Goal: Transaction & Acquisition: Purchase product/service

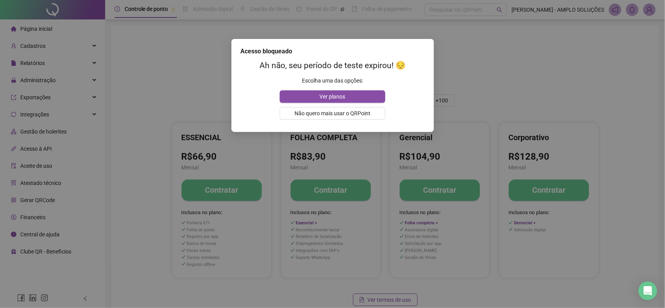
click at [453, 66] on div "Acesso bloqueado Ah não, seu período de teste expirou! 😔 Escolha uma das opções…" at bounding box center [332, 154] width 665 height 308
click at [332, 95] on span "Ver planos" at bounding box center [333, 96] width 26 height 9
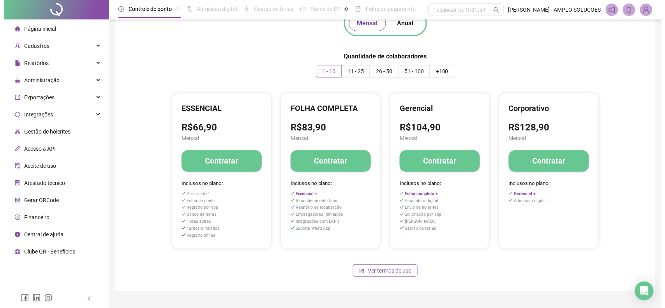
scroll to position [45, 0]
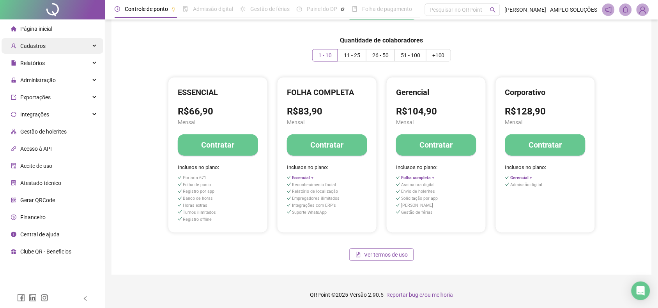
click at [60, 49] on div "Cadastros" at bounding box center [53, 46] width 102 height 16
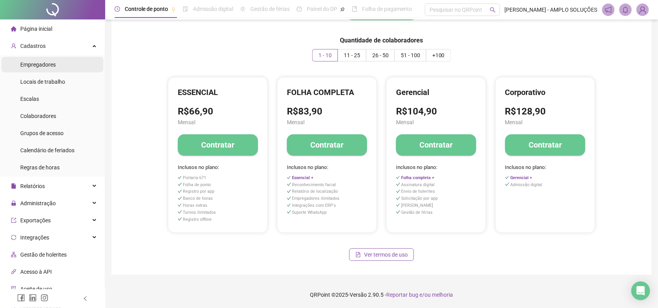
click at [57, 62] on li "Empregadores" at bounding box center [53, 65] width 102 height 16
click at [35, 60] on div "Empregadores" at bounding box center [37, 65] width 35 height 16
click at [49, 23] on div "Página inicial" at bounding box center [31, 29] width 41 height 16
click at [209, 145] on h4 "Contratar" at bounding box center [217, 144] width 33 height 11
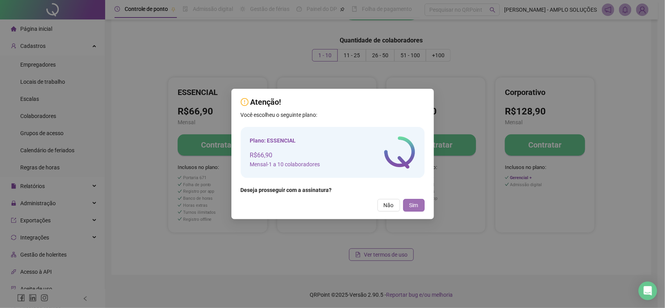
click at [417, 207] on span "Sim" at bounding box center [413, 205] width 9 height 9
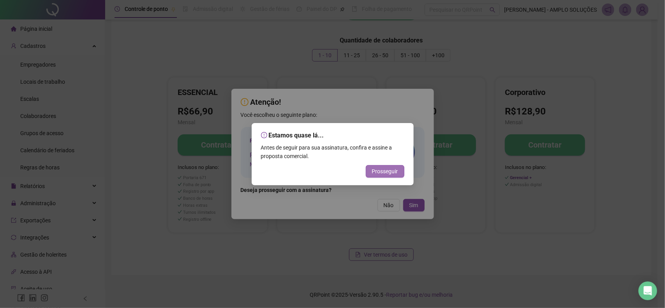
click at [382, 170] on span "Prosseguir" at bounding box center [385, 171] width 26 height 9
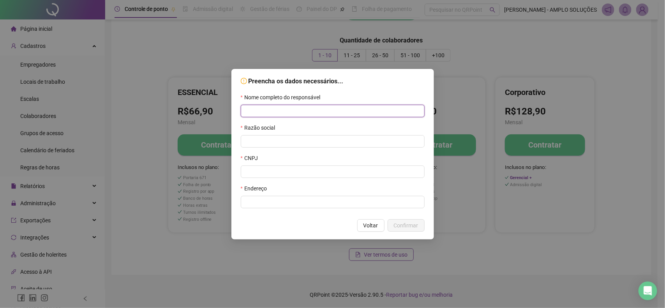
click at [299, 109] on input "text" at bounding box center [333, 111] width 184 height 12
type input "**********"
drag, startPoint x: 302, startPoint y: 128, endPoint x: 292, endPoint y: 139, distance: 14.9
click at [296, 136] on div "Razão social" at bounding box center [333, 135] width 184 height 24
click at [291, 142] on input "text" at bounding box center [333, 141] width 184 height 12
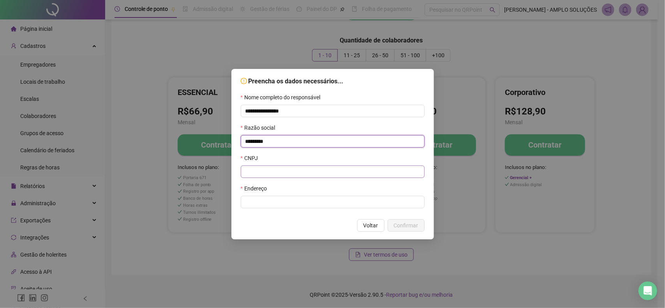
type input "********"
click at [275, 173] on input "text" at bounding box center [333, 172] width 184 height 12
paste input "**********"
type input "**********"
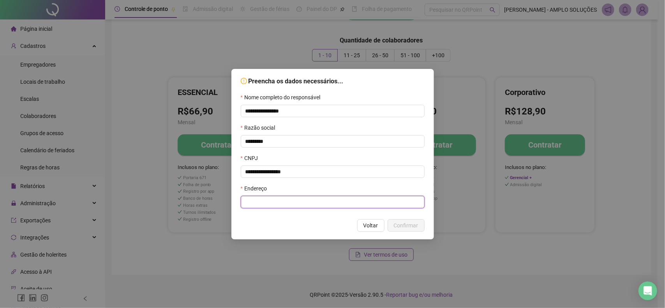
click at [286, 207] on input "text" at bounding box center [333, 202] width 184 height 12
click at [374, 201] on input "text" at bounding box center [333, 202] width 184 height 12
paste input "**********"
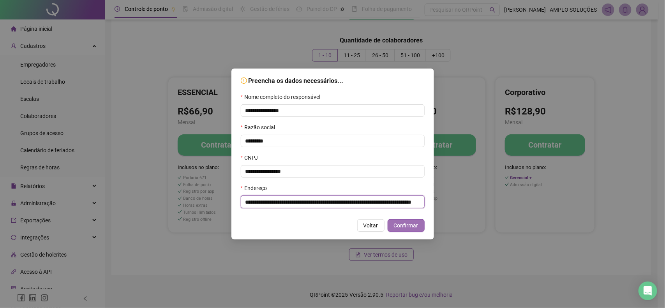
type input "**********"
click at [392, 225] on button "Confirmar" at bounding box center [406, 225] width 37 height 12
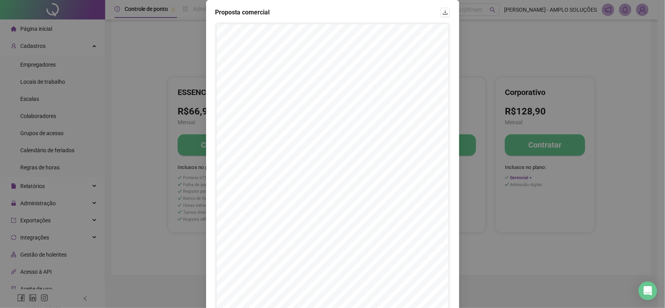
scroll to position [90, 0]
click at [429, 287] on div "Proposta comercial PROPOSTA COMERCIAL - LICENCIAMENTO DE SOFTWARE - QRPoint CON…" at bounding box center [332, 109] width 253 height 398
click at [429, 289] on button "Avançar" at bounding box center [433, 294] width 33 height 12
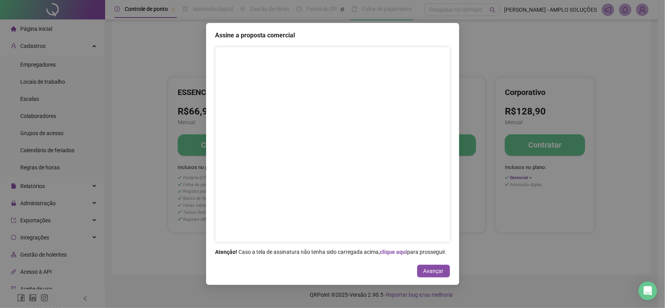
click at [153, 151] on div "Assine a proposta comercial Atenção! Caso a tela de assinatura não tenha sido c…" at bounding box center [332, 154] width 665 height 308
click at [498, 230] on div "Assine a proposta comercial Atenção! Caso a tela de assinatura não tenha sido c…" at bounding box center [332, 154] width 665 height 308
click at [162, 71] on div "Assine a proposta comercial Atenção! Caso a tela de assinatura não tenha sido c…" at bounding box center [332, 154] width 665 height 308
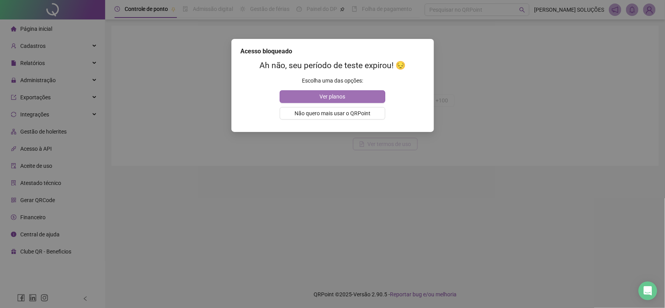
click at [310, 94] on button "Ver planos" at bounding box center [333, 96] width 106 height 12
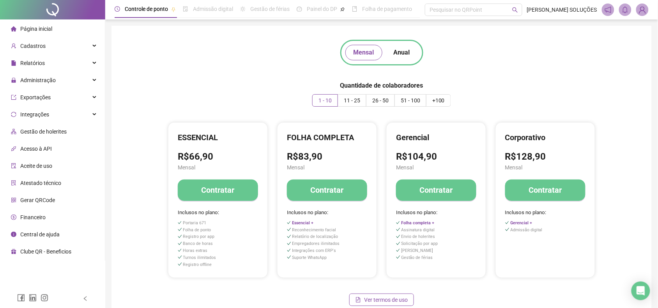
click at [238, 188] on button "Contratar" at bounding box center [218, 190] width 80 height 21
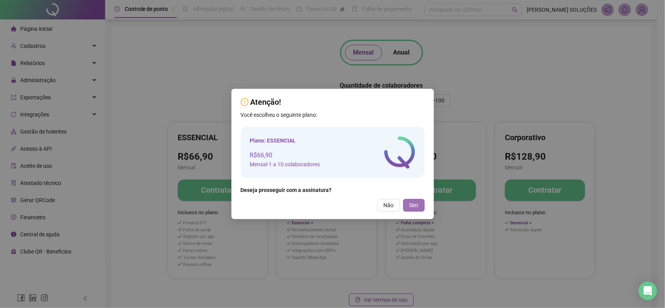
click at [408, 206] on button "Sim" at bounding box center [413, 205] width 21 height 12
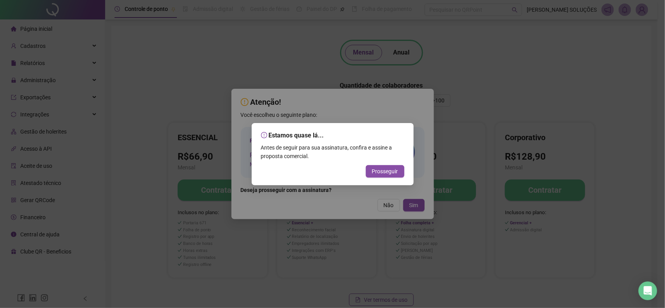
click at [390, 166] on button "Prosseguir" at bounding box center [385, 171] width 39 height 12
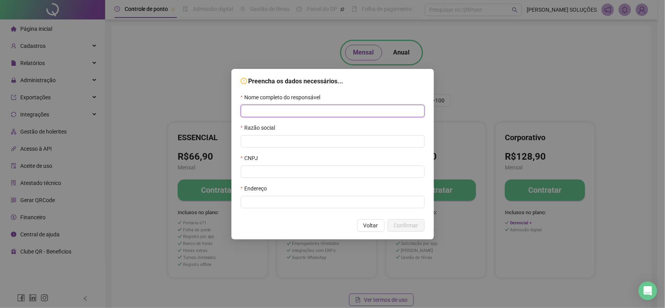
click at [292, 106] on input "text" at bounding box center [333, 111] width 184 height 12
click at [373, 227] on span "Voltar" at bounding box center [370, 225] width 15 height 9
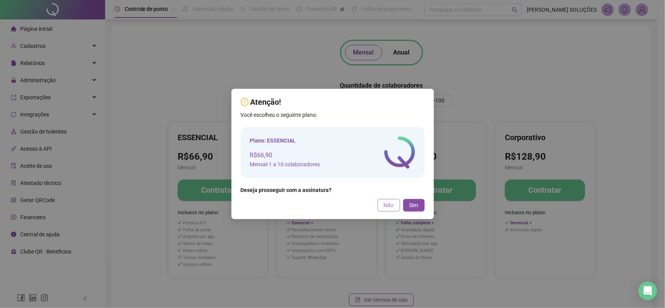
click at [381, 209] on button "Não" at bounding box center [388, 205] width 23 height 12
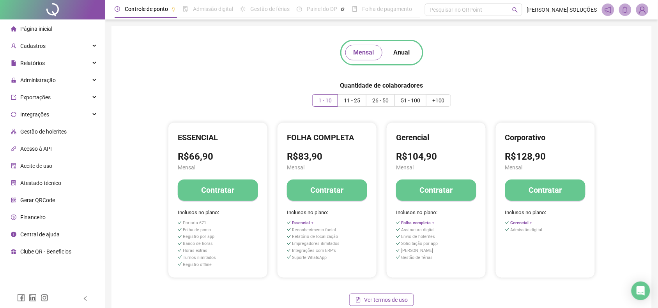
click at [67, 30] on li "Página inicial" at bounding box center [53, 29] width 102 height 16
click at [62, 23] on li "Página inicial" at bounding box center [53, 29] width 102 height 16
click at [49, 31] on span "Página inicial" at bounding box center [36, 29] width 32 height 6
